Goal: Task Accomplishment & Management: Manage account settings

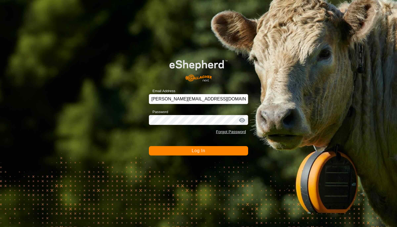
click at [197, 150] on span "Log In" at bounding box center [199, 151] width 14 height 5
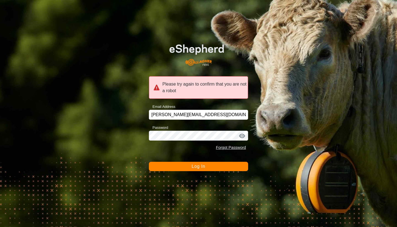
click at [203, 167] on span "Log In" at bounding box center [199, 166] width 14 height 5
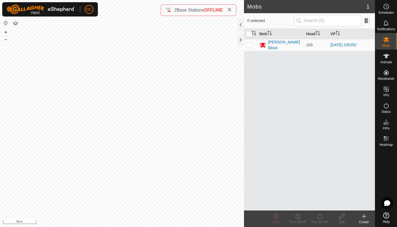
click at [241, 39] on div at bounding box center [240, 39] width 7 height 13
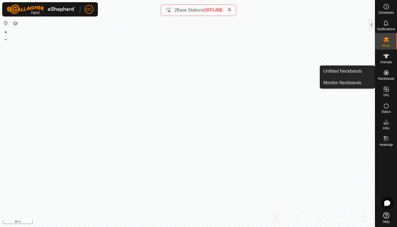
click at [351, 71] on link "Unfitted Neckbands" at bounding box center [347, 71] width 55 height 11
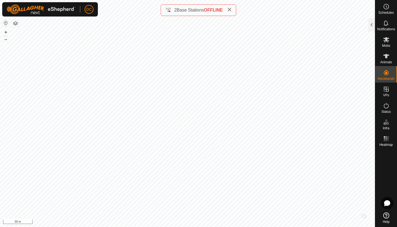
click at [372, 24] on div at bounding box center [371, 24] width 7 height 13
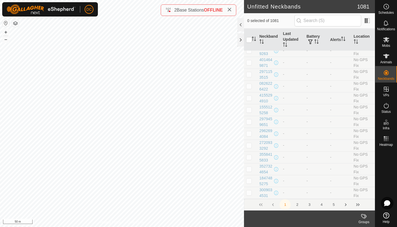
scroll to position [2266, 0]
checkbox input "false"
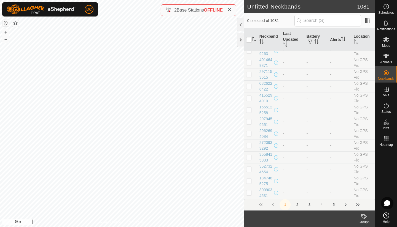
click at [346, 203] on button "Next Page" at bounding box center [345, 205] width 11 height 11
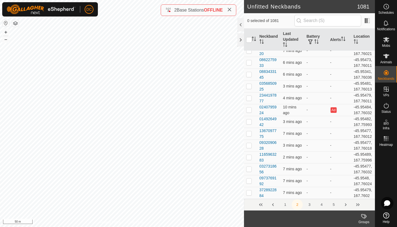
scroll to position [2789, 0]
click at [346, 204] on button "Next Page" at bounding box center [345, 205] width 11 height 11
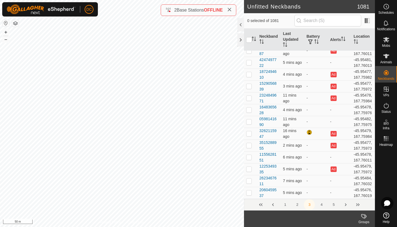
scroll to position [294, 0]
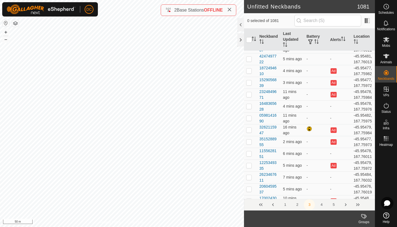
checkbox input "false"
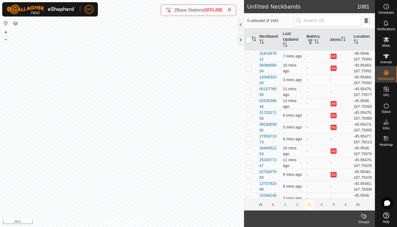
scroll to position [503, 0]
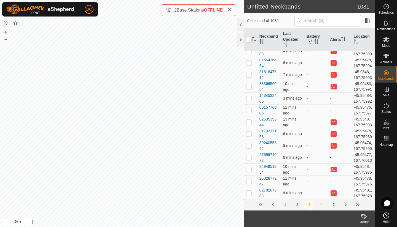
checkbox input "false"
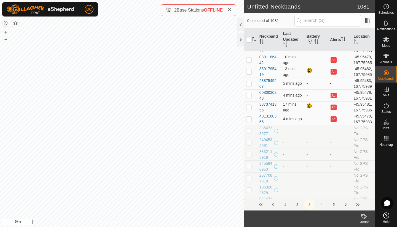
scroll to position [1481, 0]
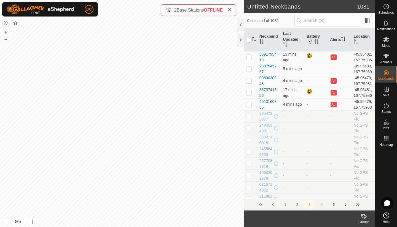
checkbox input "false"
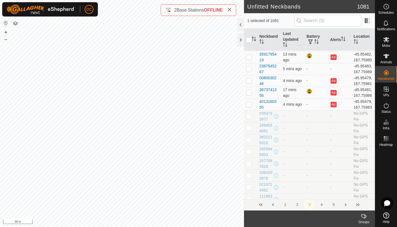
checkbox input "false"
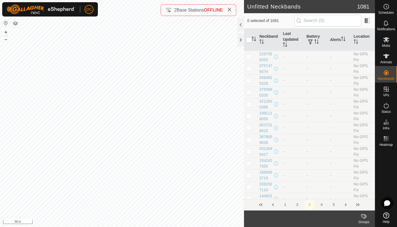
scroll to position [1756, 0]
checkbox input "false"
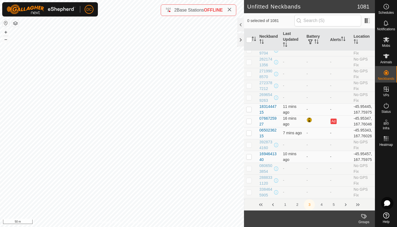
scroll to position [1918, 0]
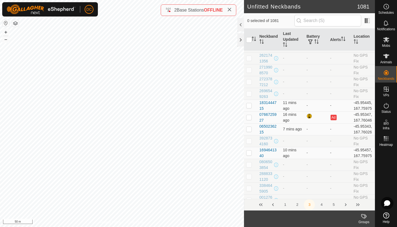
checkbox input "false"
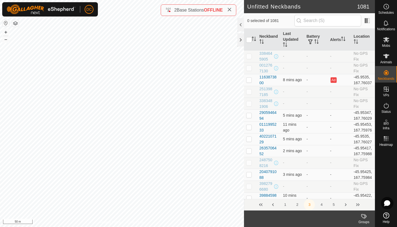
scroll to position [2072, 0]
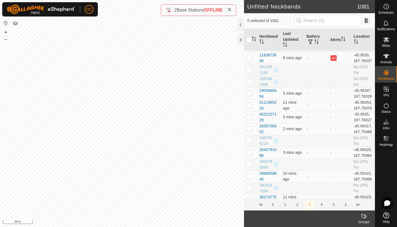
checkbox input "false"
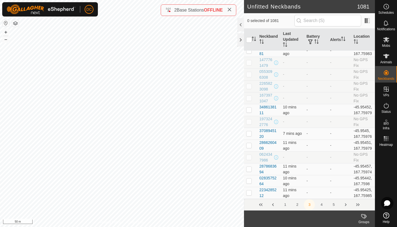
scroll to position [2594, 0]
checkbox input "false"
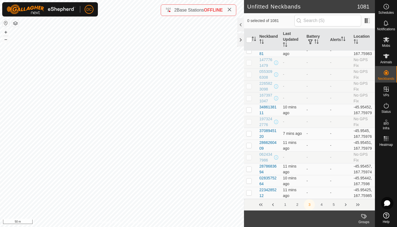
click at [345, 205] on button "Next Page" at bounding box center [345, 205] width 11 height 11
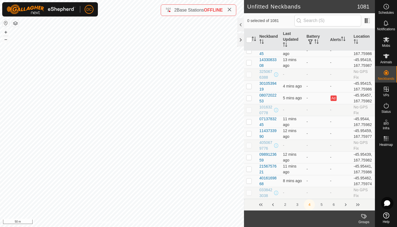
scroll to position [2702, 0]
click at [346, 205] on button "Next Page" at bounding box center [345, 205] width 11 height 11
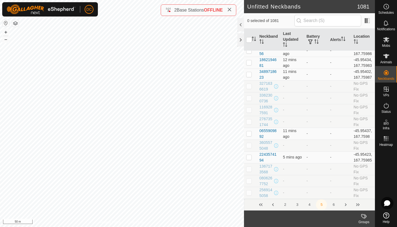
scroll to position [2488, 0]
click at [345, 205] on button "Next Page" at bounding box center [345, 205] width 11 height 11
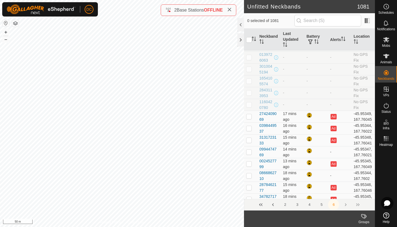
scroll to position [22, 0]
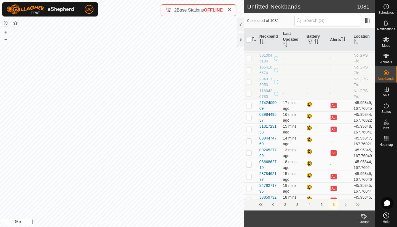
click at [249, 108] on p-checkbox at bounding box center [249, 105] width 6 height 4
click at [248, 108] on p-checkbox at bounding box center [249, 105] width 6 height 4
checkbox input "false"
click at [249, 120] on p-checkbox at bounding box center [249, 117] width 6 height 4
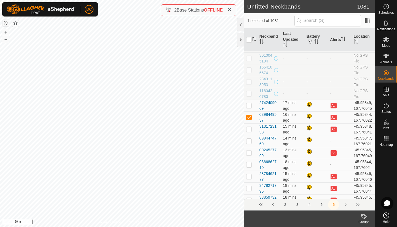
checkbox input "false"
click at [250, 131] on p-checkbox at bounding box center [249, 129] width 6 height 4
checkbox input "false"
click at [249, 147] on td at bounding box center [250, 141] width 13 height 12
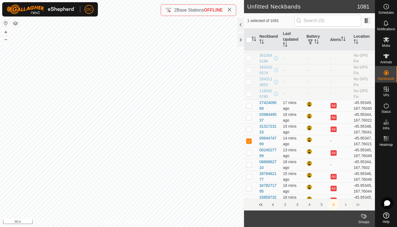
click at [249, 147] on td at bounding box center [250, 141] width 13 height 12
checkbox input "false"
click at [250, 155] on p-checkbox at bounding box center [249, 153] width 6 height 4
checkbox input "false"
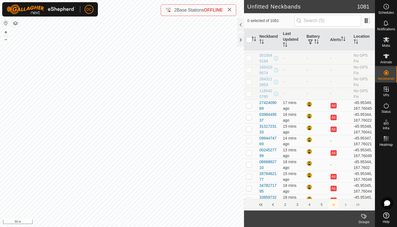
click at [249, 167] on p-checkbox at bounding box center [249, 165] width 6 height 4
checkbox input "false"
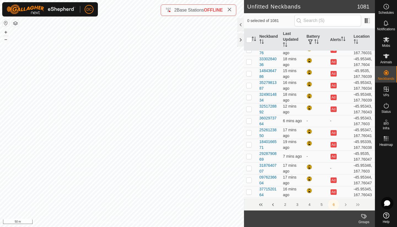
scroll to position [389, 0]
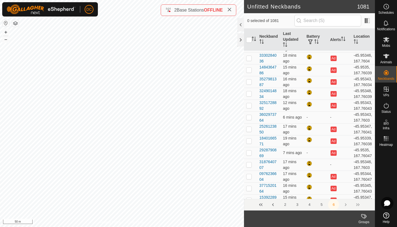
click at [249, 13] on p-checkbox at bounding box center [249, 11] width 6 height 4
checkbox input "false"
click at [249, 25] on p-checkbox at bounding box center [249, 22] width 6 height 4
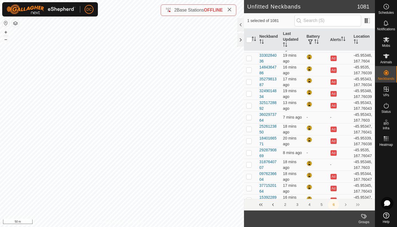
checkbox input "false"
click at [250, 37] on p-checkbox at bounding box center [249, 34] width 6 height 4
checkbox input "false"
click at [248, 48] on p-checkbox at bounding box center [249, 46] width 6 height 4
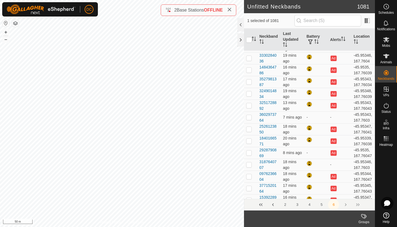
click at [248, 48] on p-checkbox at bounding box center [249, 46] width 6 height 4
checkbox input "false"
